Goal: Task Accomplishment & Management: Complete application form

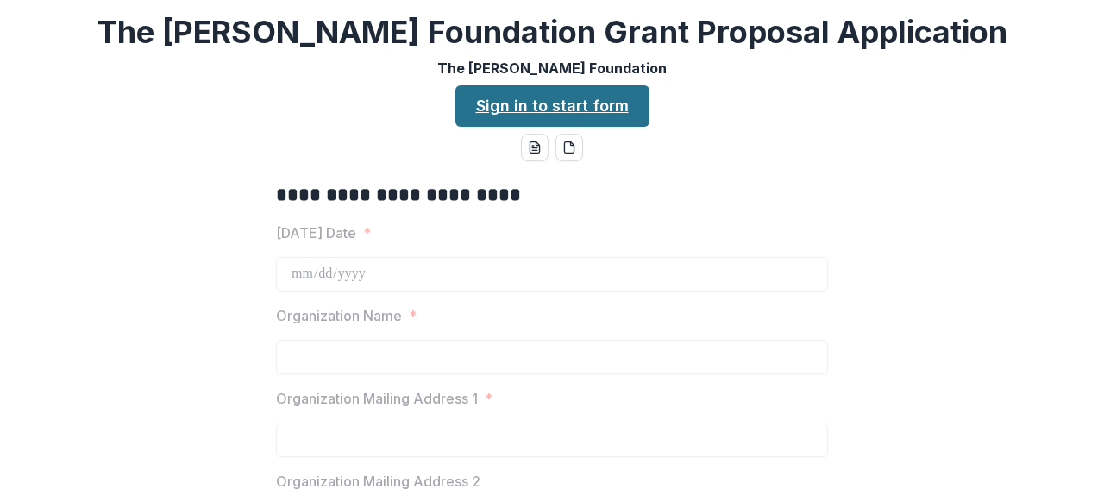
click at [566, 111] on link "Sign in to start form" at bounding box center [552, 105] width 194 height 41
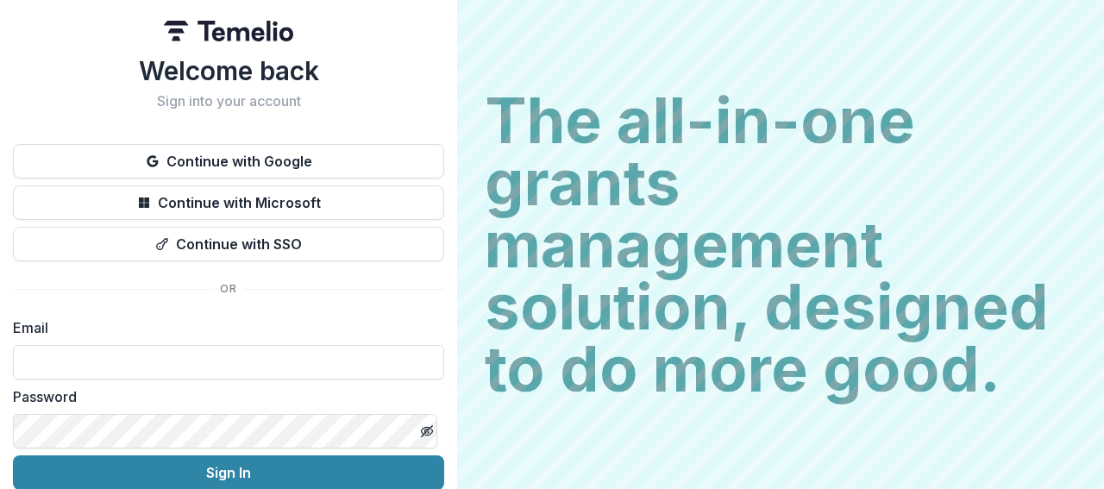
scroll to position [74, 0]
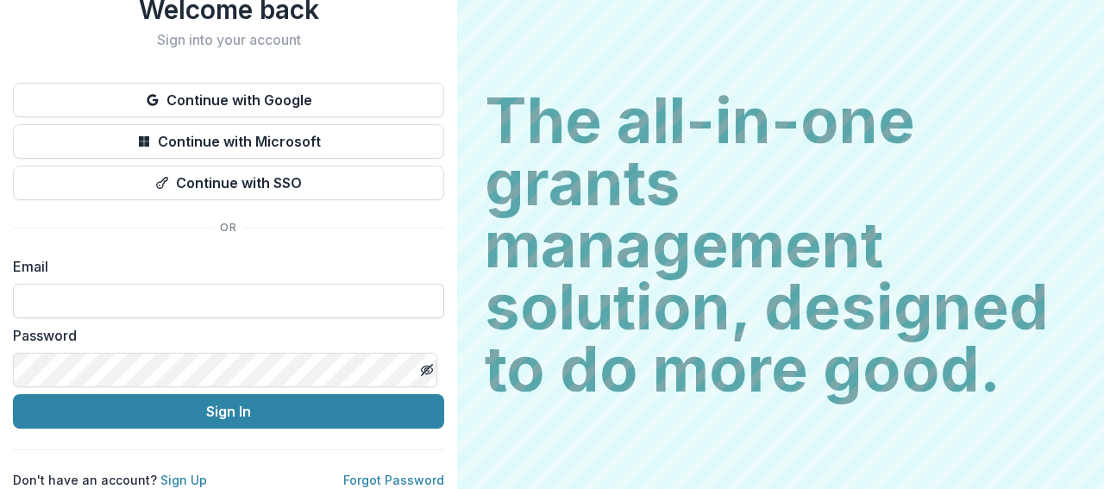
click at [135, 292] on input at bounding box center [228, 301] width 431 height 34
type input "**********"
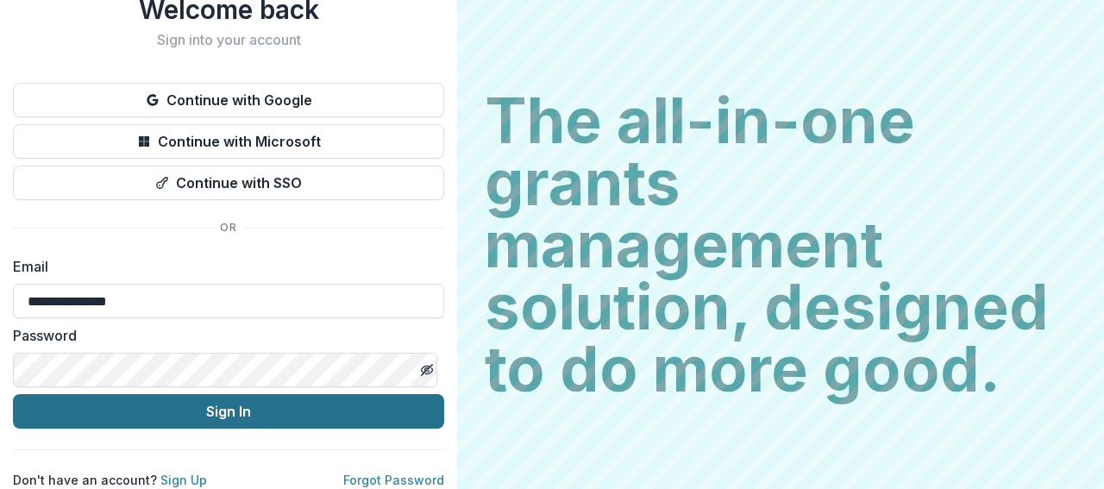
click at [222, 397] on button "Sign In" at bounding box center [228, 411] width 431 height 34
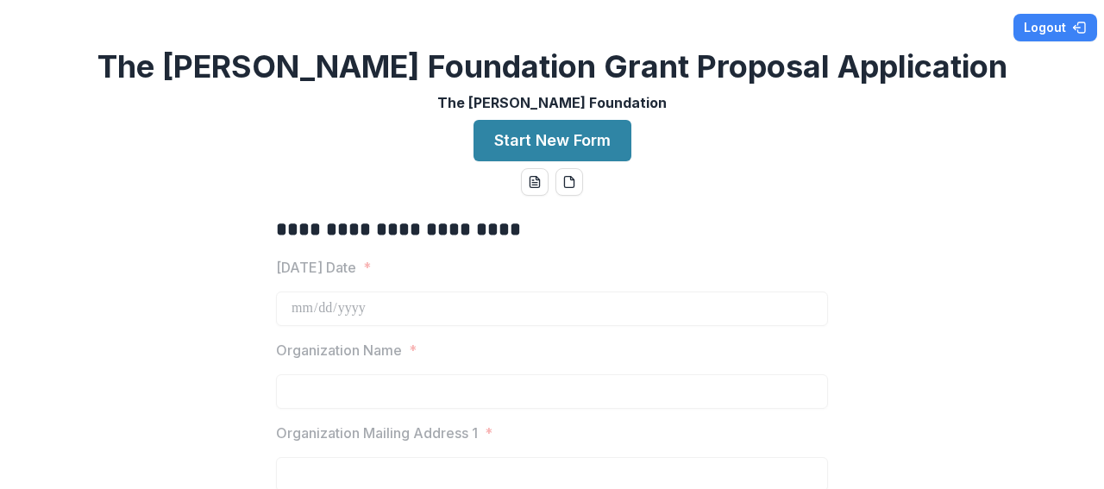
scroll to position [86, 0]
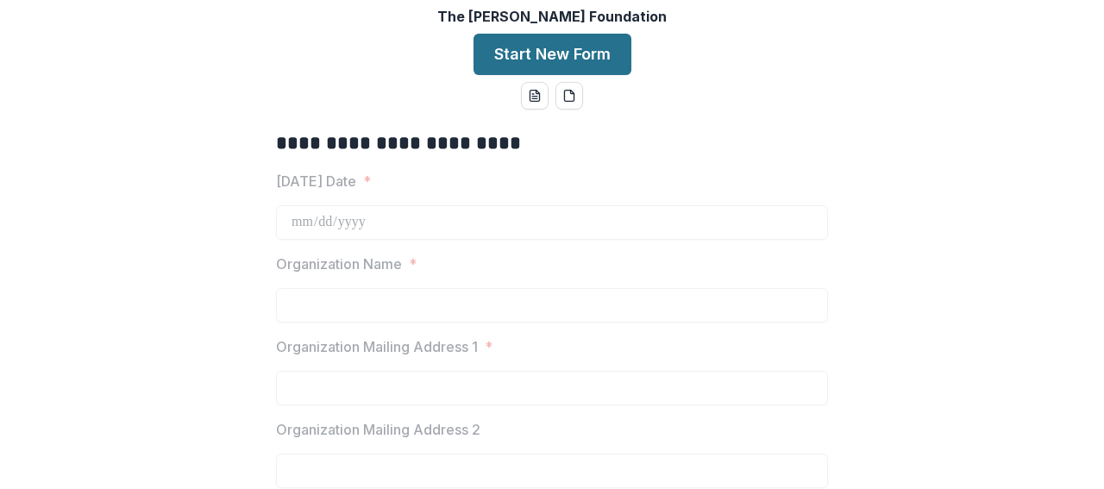
click at [528, 63] on button "Start New Form" at bounding box center [552, 54] width 158 height 41
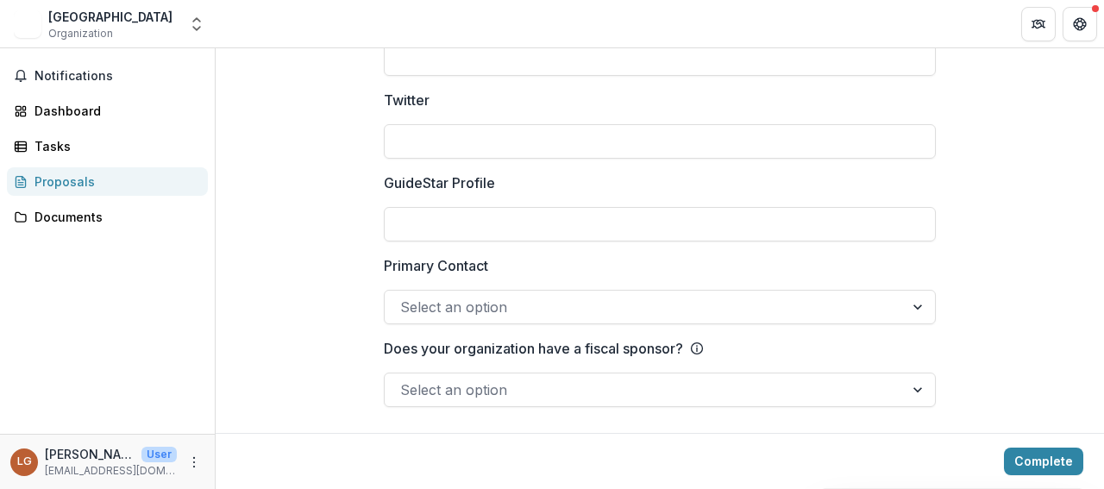
scroll to position [2552, 0]
click at [78, 185] on div "Proposals" at bounding box center [114, 181] width 160 height 18
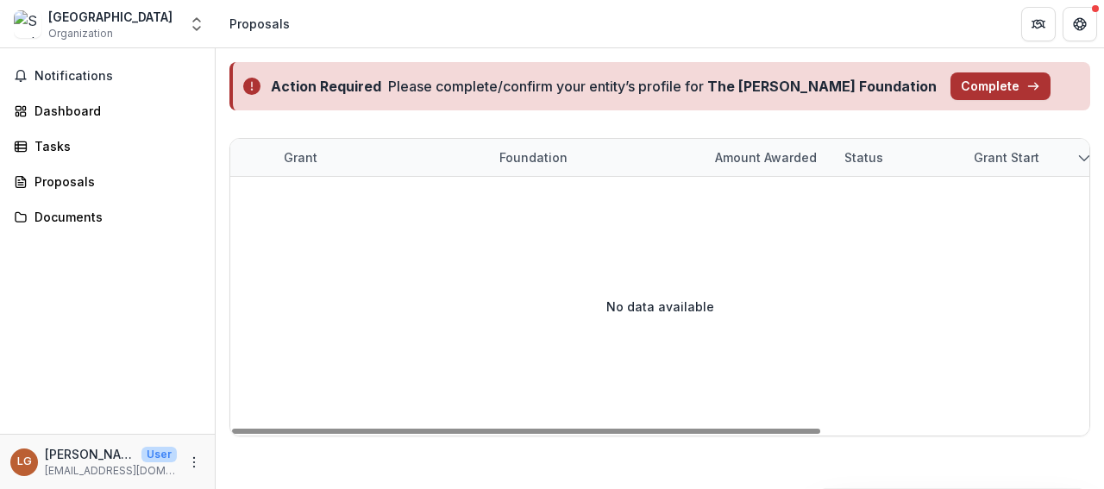
click at [950, 89] on button "Complete" at bounding box center [1000, 86] width 100 height 28
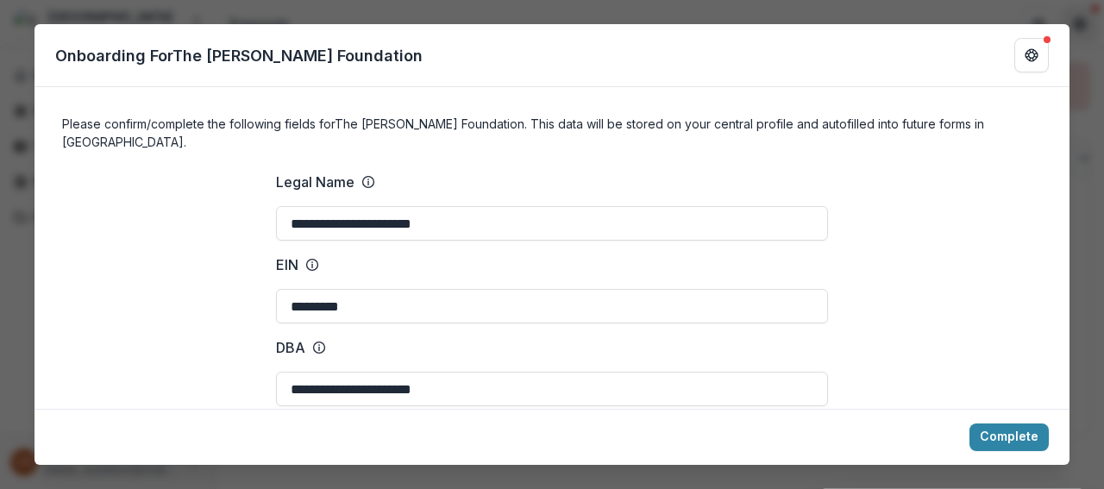
click at [1083, 41] on div "**********" at bounding box center [552, 244] width 1104 height 489
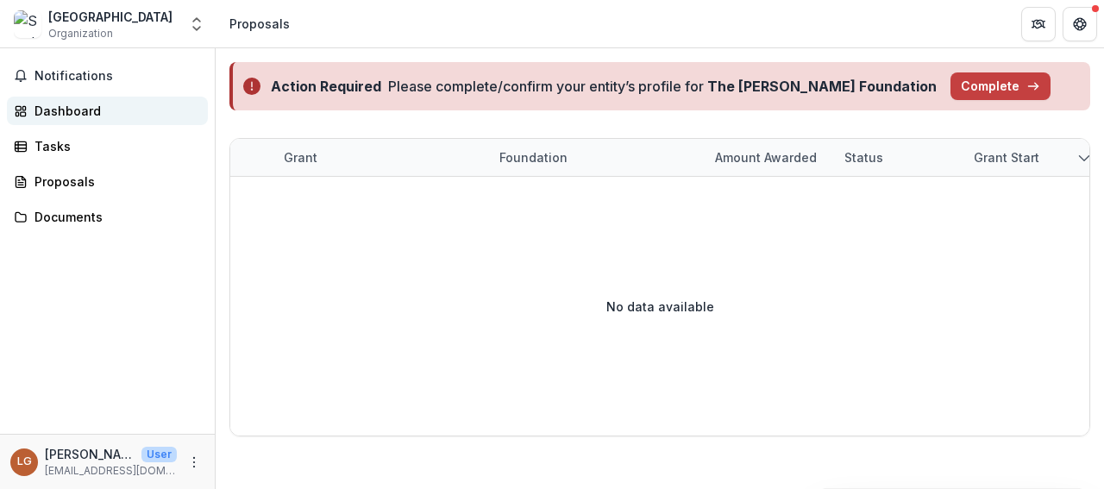
click at [77, 103] on div "Dashboard" at bounding box center [114, 111] width 160 height 18
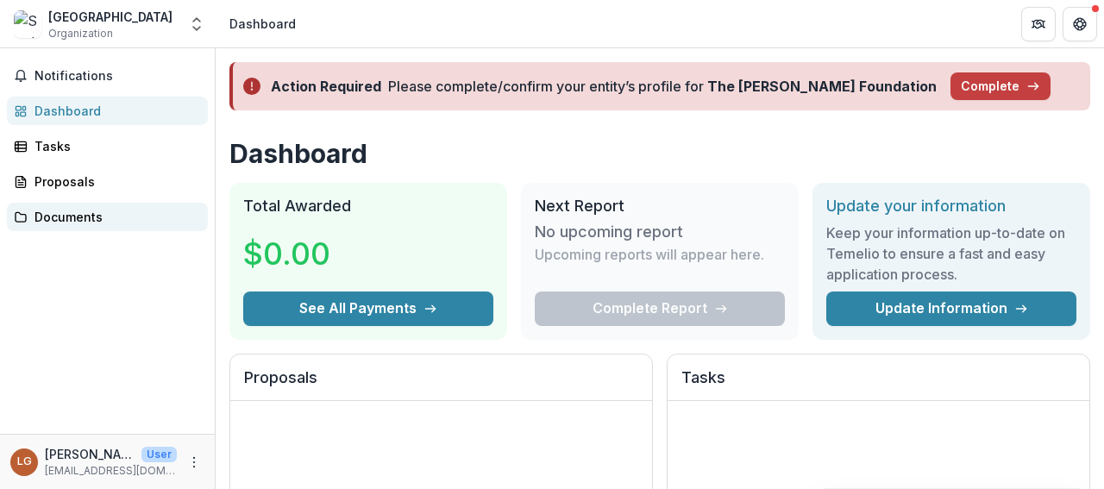
click at [41, 214] on div "Documents" at bounding box center [114, 217] width 160 height 18
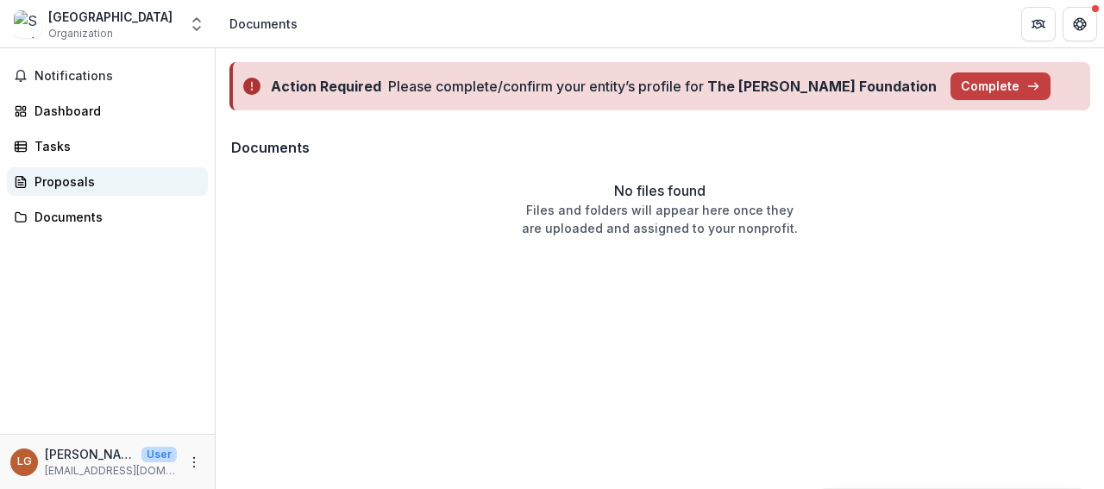
click at [53, 184] on div "Proposals" at bounding box center [114, 181] width 160 height 18
